Goal: Task Accomplishment & Management: Manage account settings

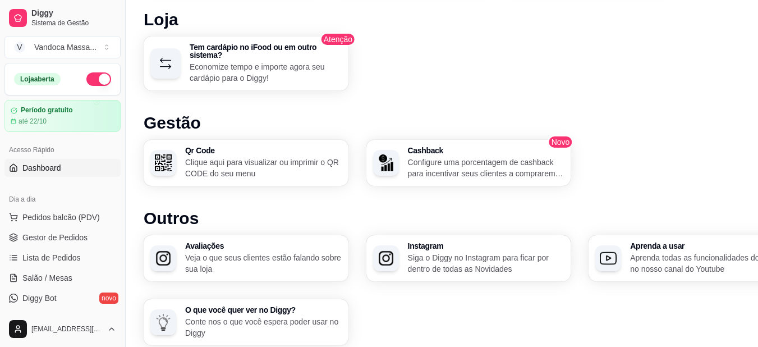
scroll to position [661, 0]
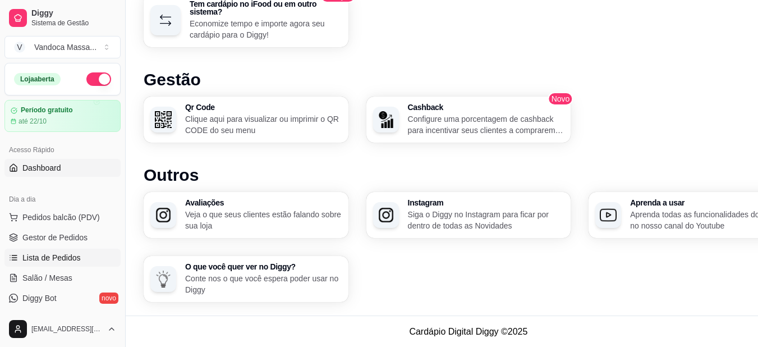
click at [65, 259] on span "Lista de Pedidos" at bounding box center [51, 257] width 58 height 11
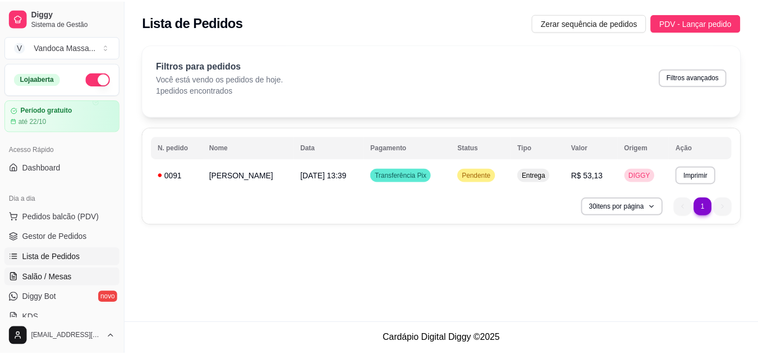
scroll to position [56, 0]
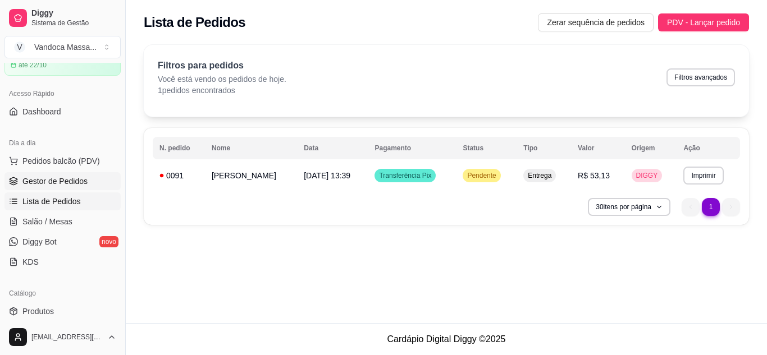
click at [57, 185] on span "Gestor de Pedidos" at bounding box center [54, 181] width 65 height 11
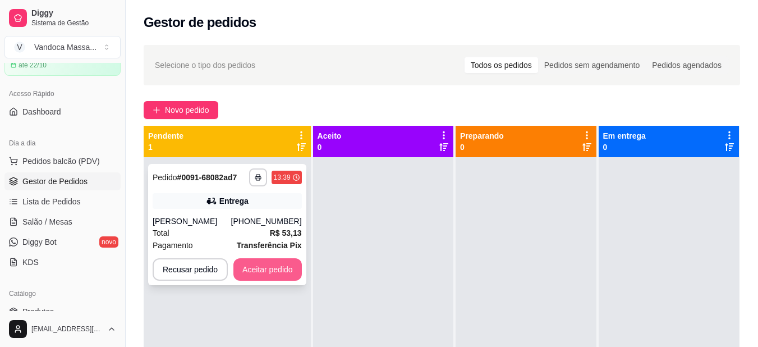
click at [281, 270] on button "Aceitar pedido" at bounding box center [267, 269] width 68 height 22
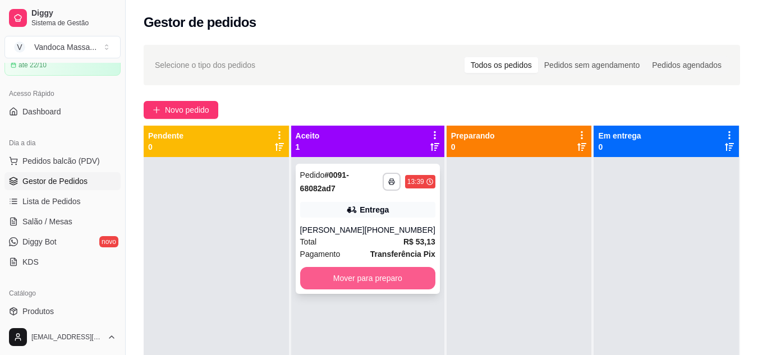
click at [406, 272] on button "Mover para preparo" at bounding box center [367, 278] width 135 height 22
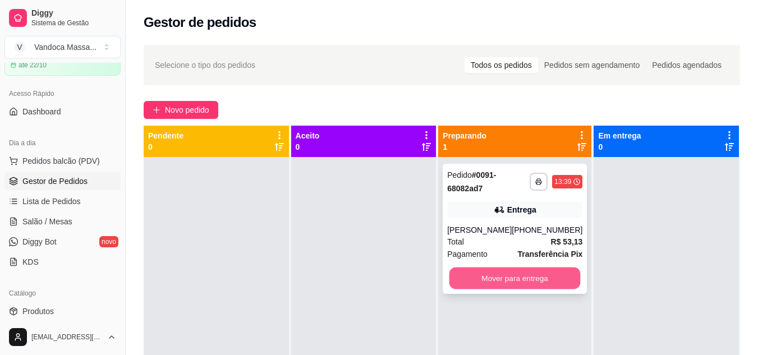
click at [542, 275] on button "Mover para entrega" at bounding box center [515, 279] width 131 height 22
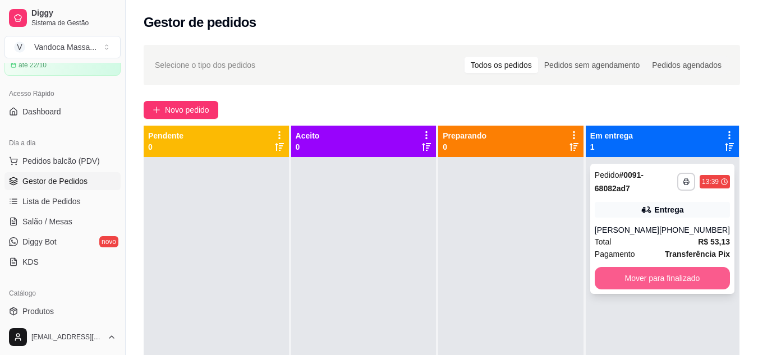
click at [652, 278] on button "Mover para finalizado" at bounding box center [662, 278] width 135 height 22
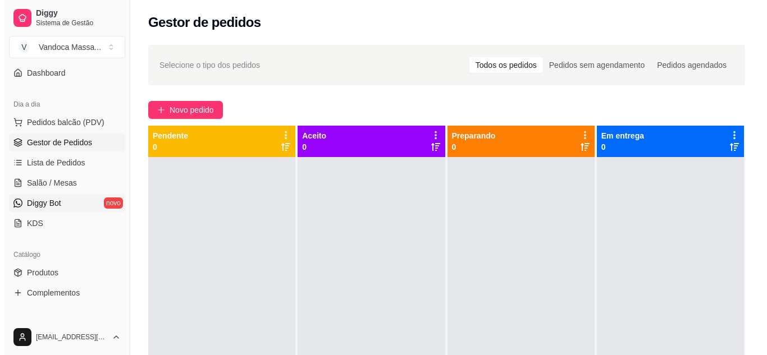
scroll to position [112, 0]
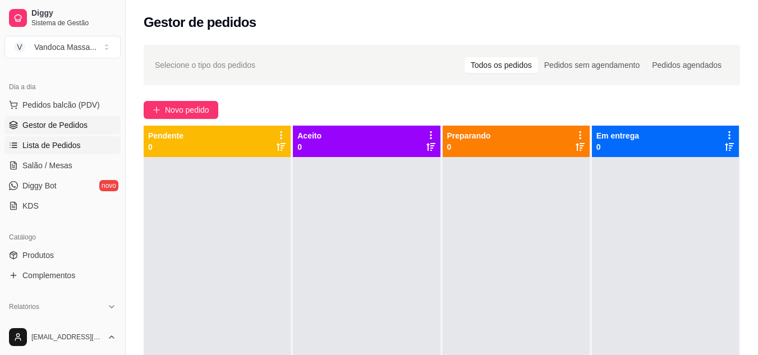
click at [52, 151] on link "Lista de Pedidos" at bounding box center [62, 145] width 116 height 18
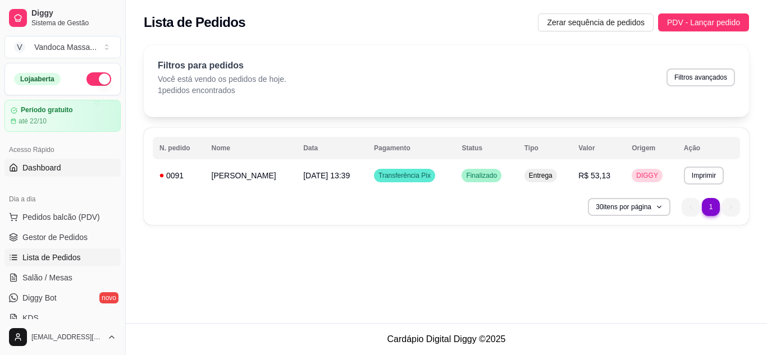
click at [47, 167] on span "Dashboard" at bounding box center [41, 167] width 39 height 11
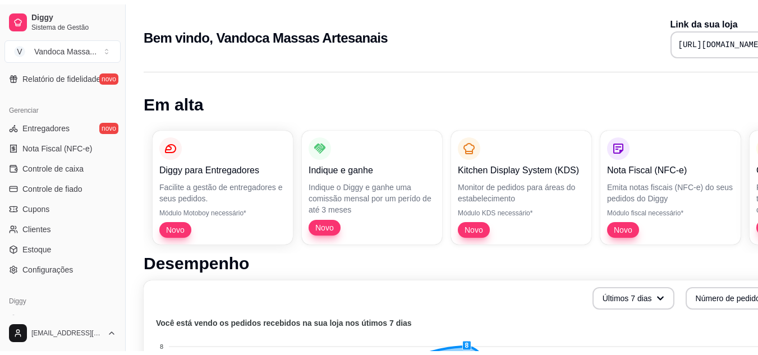
scroll to position [449, 0]
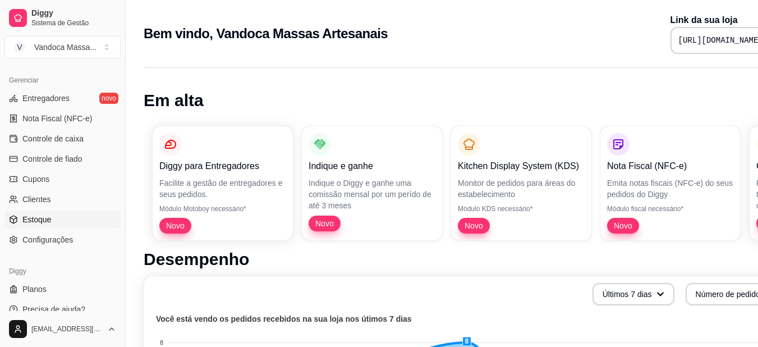
click at [52, 223] on link "Estoque" at bounding box center [62, 219] width 116 height 18
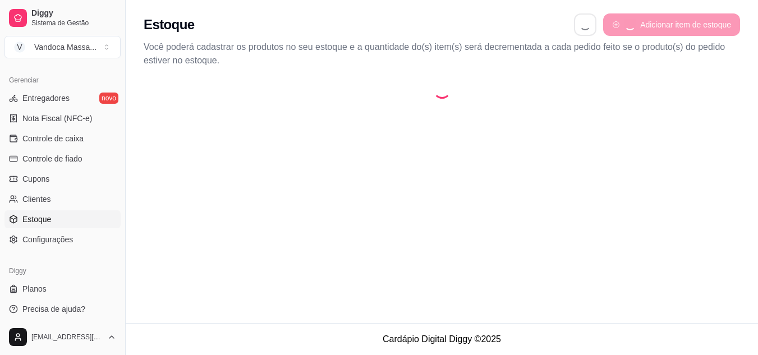
select select "QUANTITY_ORDER"
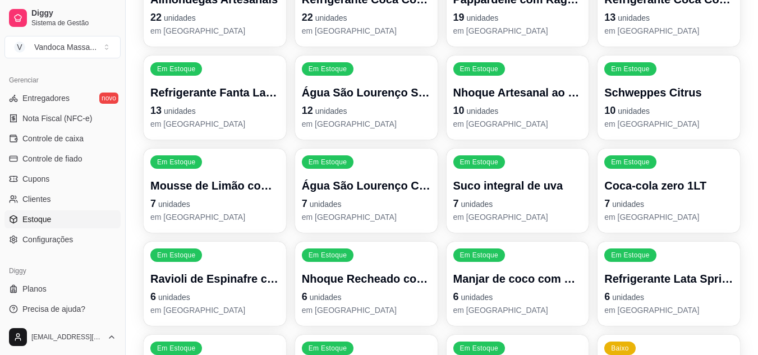
scroll to position [320, 0]
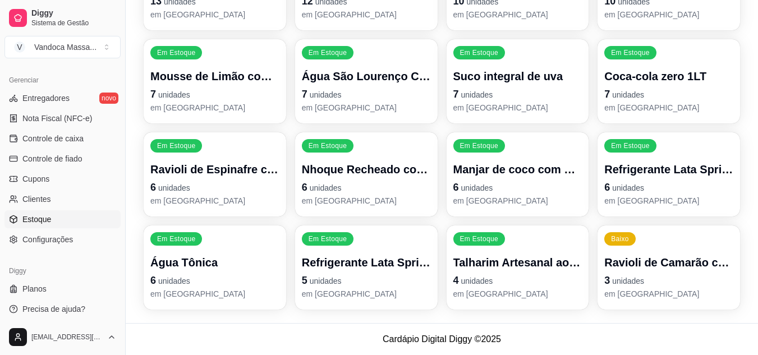
click at [648, 277] on p "3 unidades" at bounding box center [668, 281] width 129 height 16
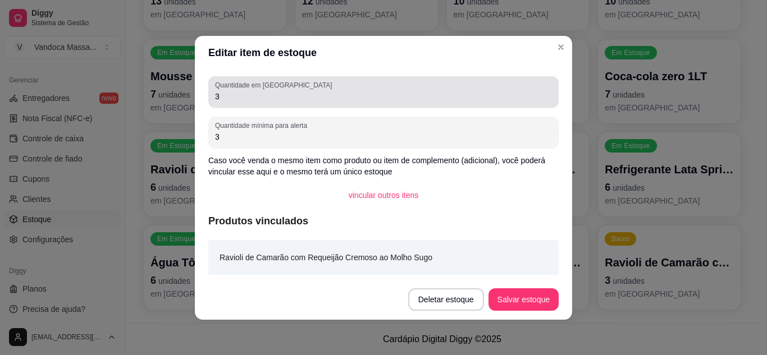
click at [249, 86] on label "Quantidade em [GEOGRAPHIC_DATA]" at bounding box center [275, 85] width 121 height 10
click at [249, 91] on input "3" at bounding box center [383, 96] width 337 height 11
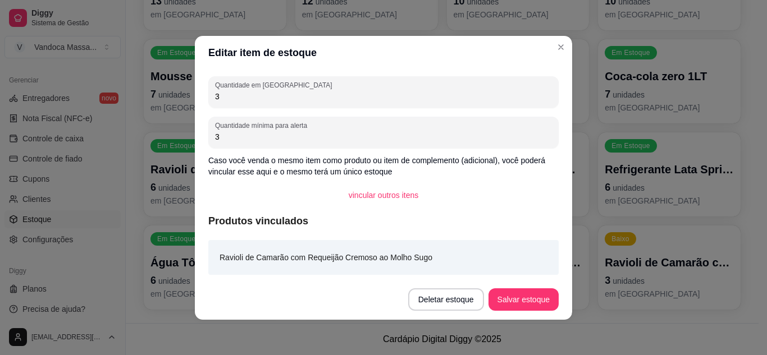
click at [255, 91] on input "3" at bounding box center [383, 96] width 337 height 11
type input "18"
click at [535, 298] on button "Salvar estoque" at bounding box center [523, 299] width 70 height 22
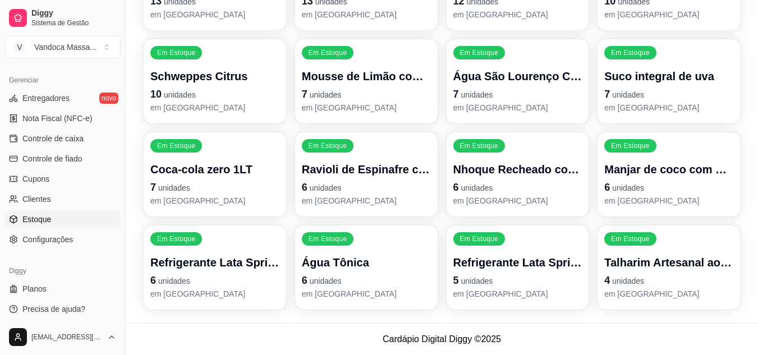
click at [59, 227] on link "Estoque" at bounding box center [62, 219] width 116 height 18
